Goal: Information Seeking & Learning: Learn about a topic

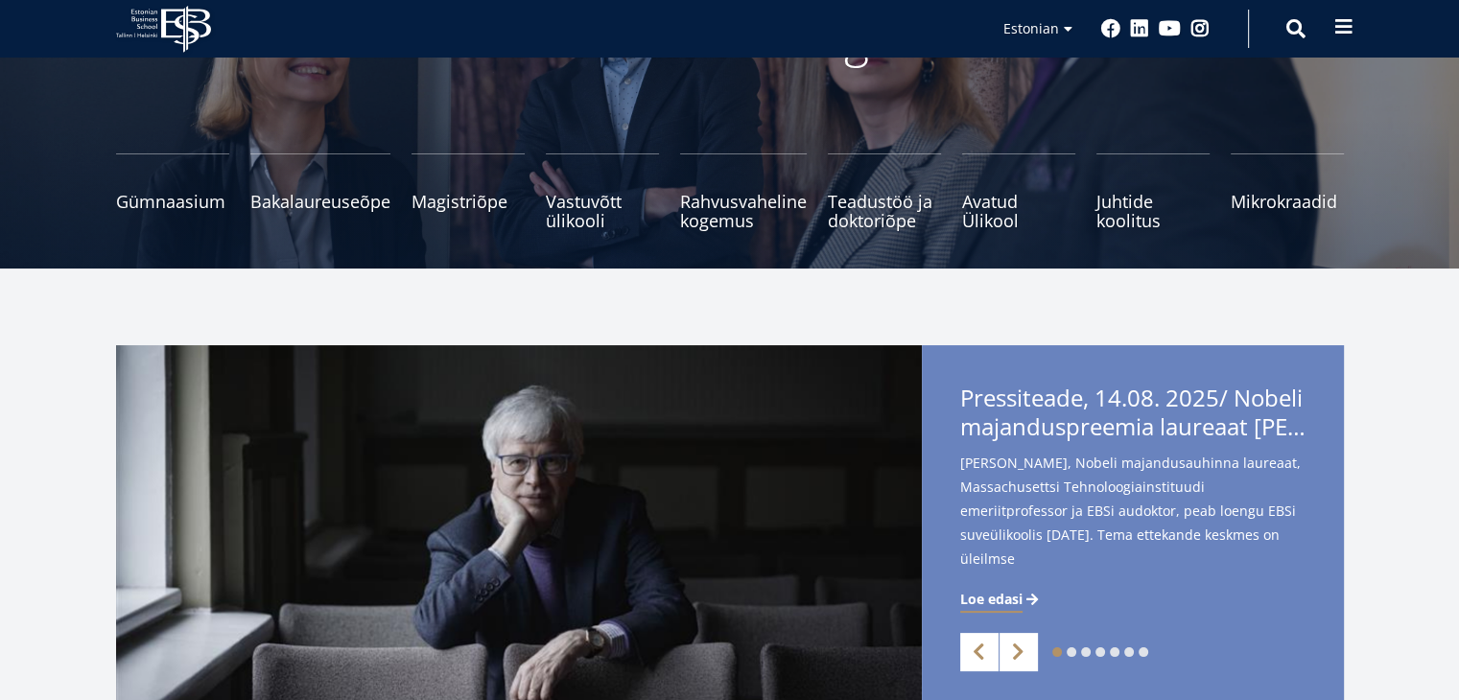
click at [1341, 37] on button at bounding box center [1344, 27] width 38 height 38
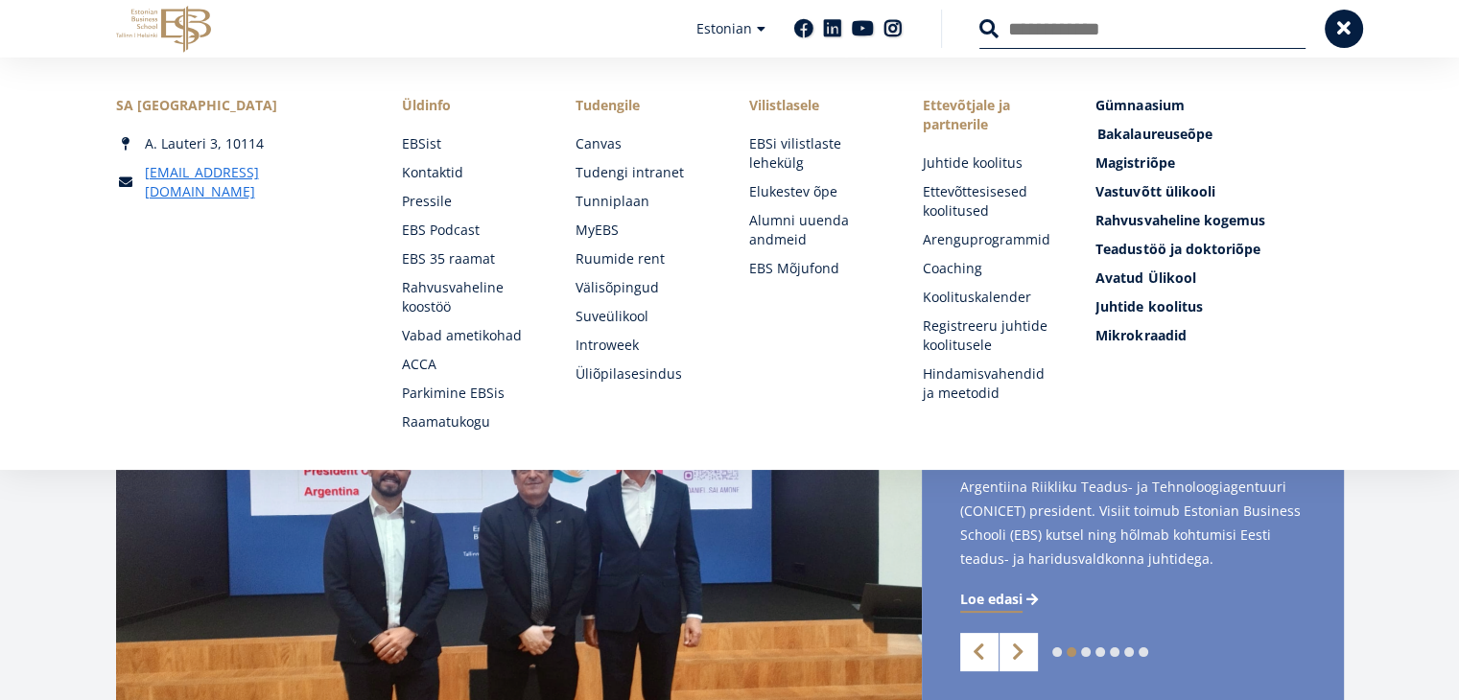
click at [1140, 135] on span "Bakalaureuseõpe Tutvu ja registreeru" at bounding box center [1155, 134] width 114 height 18
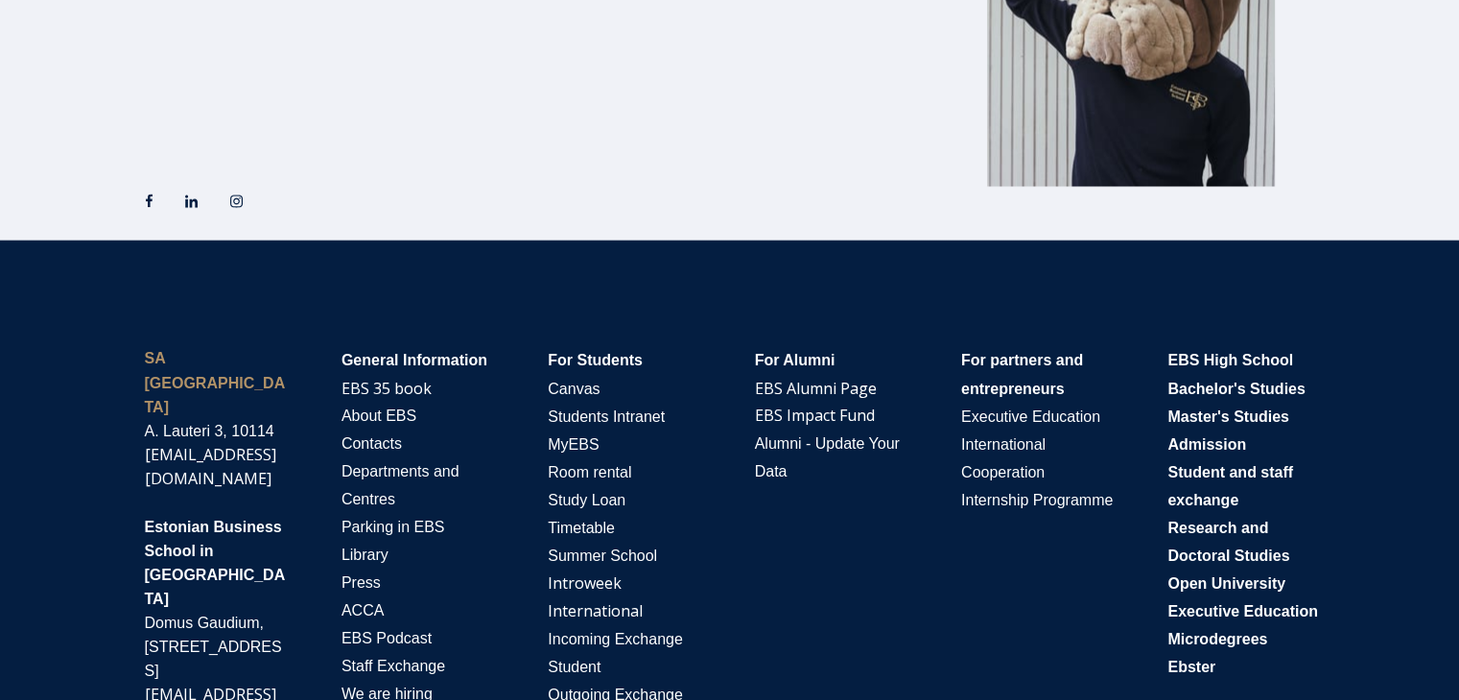
scroll to position [3413, 0]
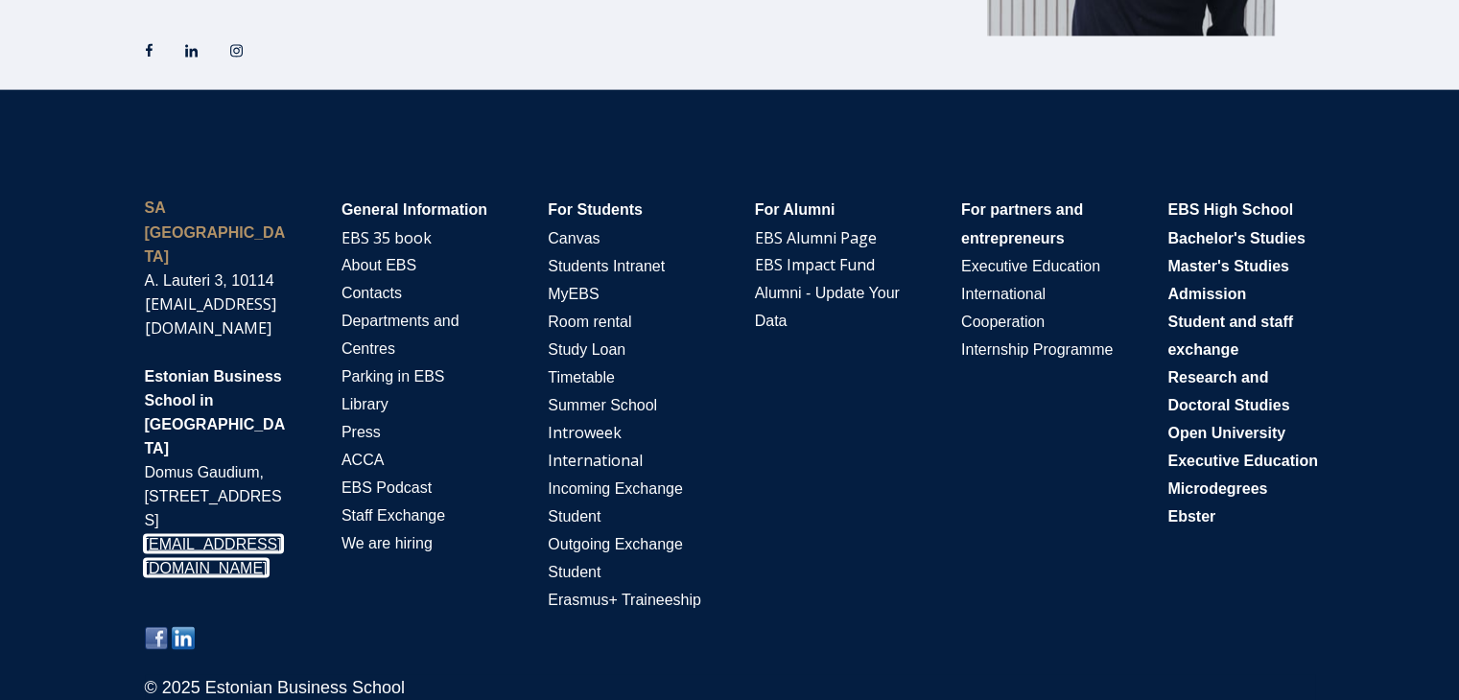
click at [202, 535] on link "info@ebshelsinki.fi" at bounding box center [213, 555] width 137 height 40
click at [361, 169] on div "SA Estonian Business School A. Lauteri 3, 10114 ebs@ebs.ee Estonian Business Sc…" at bounding box center [729, 416] width 1247 height 652
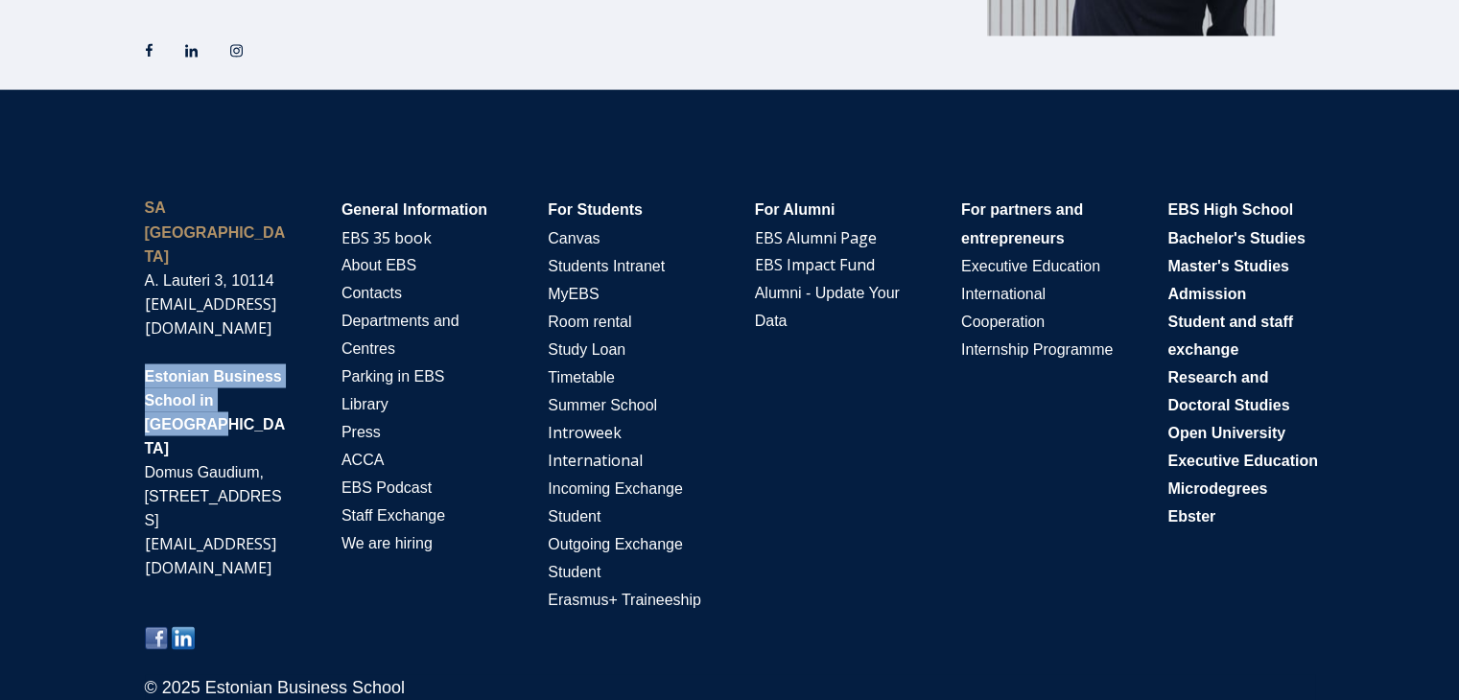
drag, startPoint x: 140, startPoint y: 319, endPoint x: 265, endPoint y: 370, distance: 135.1
click at [265, 370] on div "SA Estonian Business School A. Lauteri 3, 10114 ebs@ebs.ee Estonian Business Sc…" at bounding box center [214, 426] width 176 height 498
